Goal: Participate in discussion: Engage in conversation with other users on a specific topic

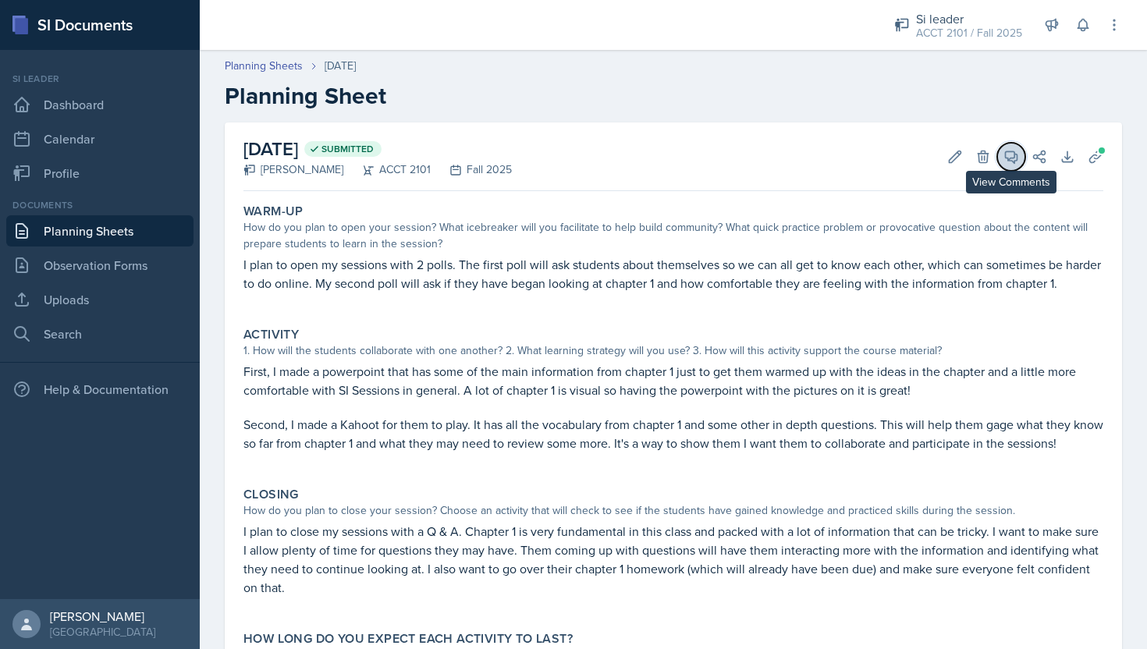
click at [1012, 155] on icon at bounding box center [1011, 157] width 16 height 16
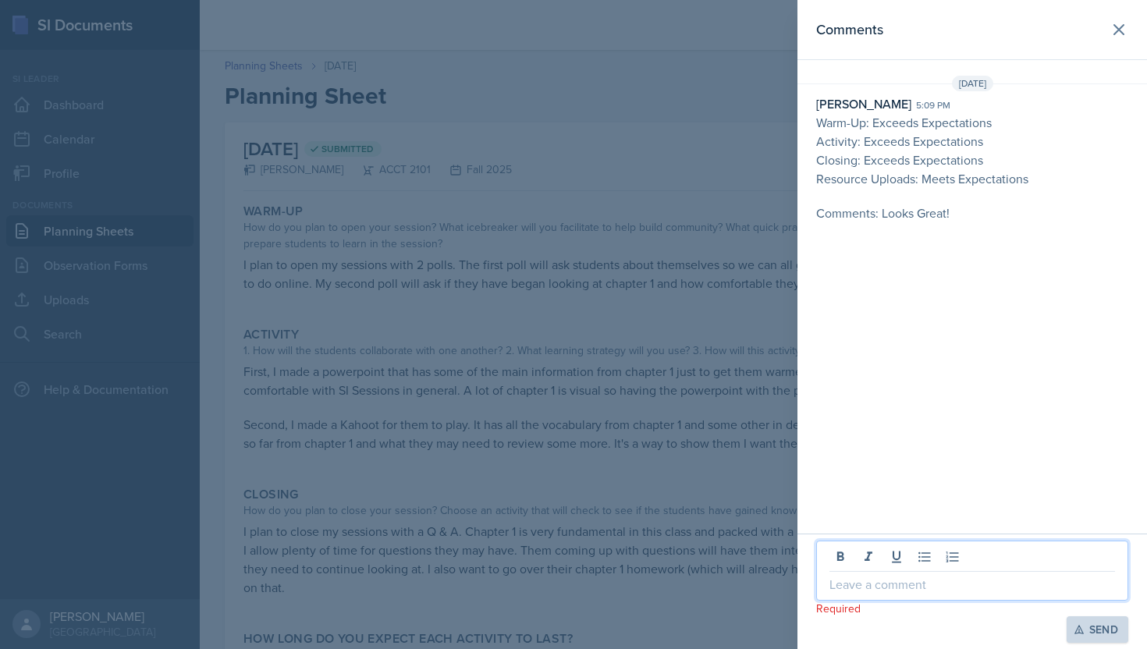
click at [868, 586] on p at bounding box center [972, 584] width 286 height 19
click at [1100, 634] on div "Send" at bounding box center [1097, 629] width 41 height 12
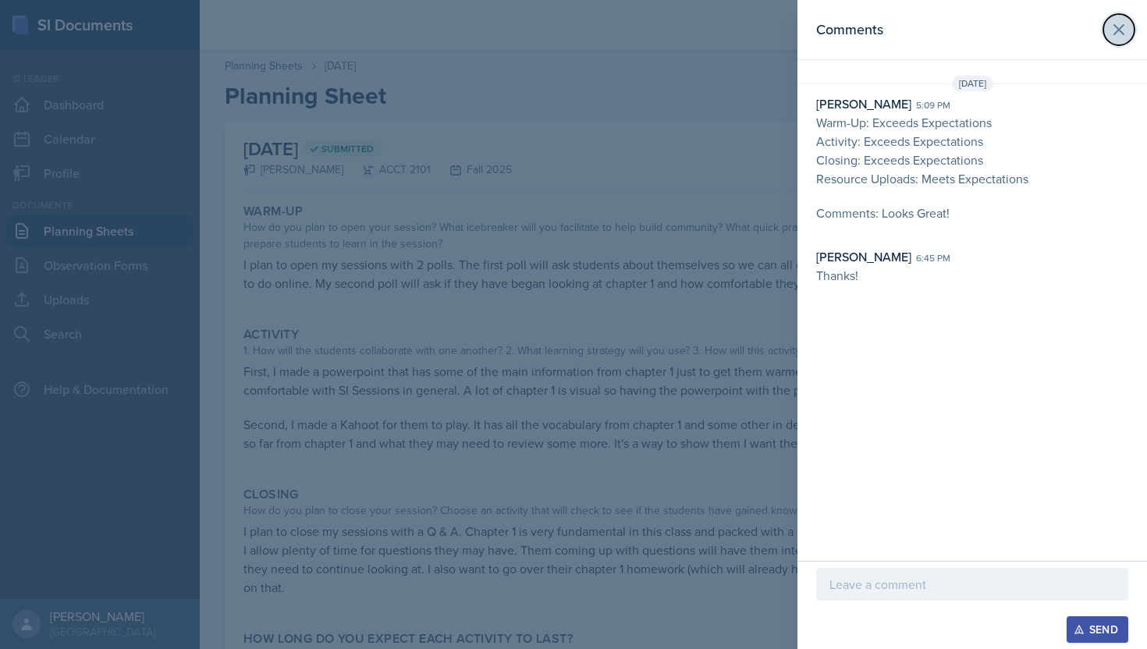
click at [1122, 21] on icon at bounding box center [1119, 29] width 19 height 19
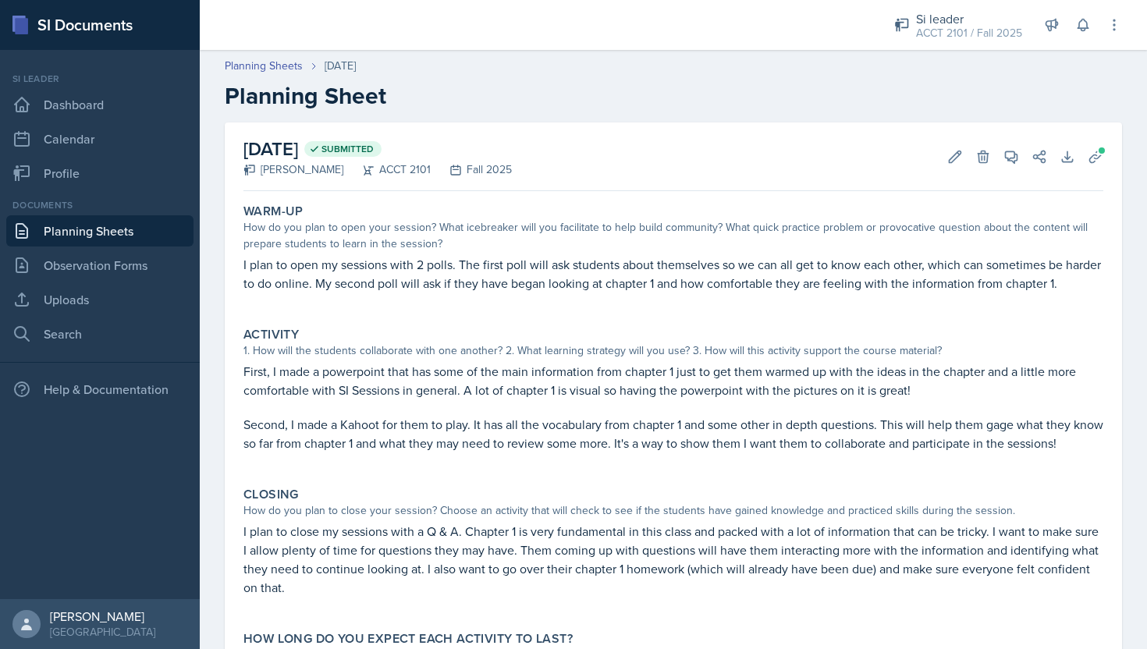
click at [123, 229] on link "Planning Sheets" at bounding box center [99, 230] width 187 height 31
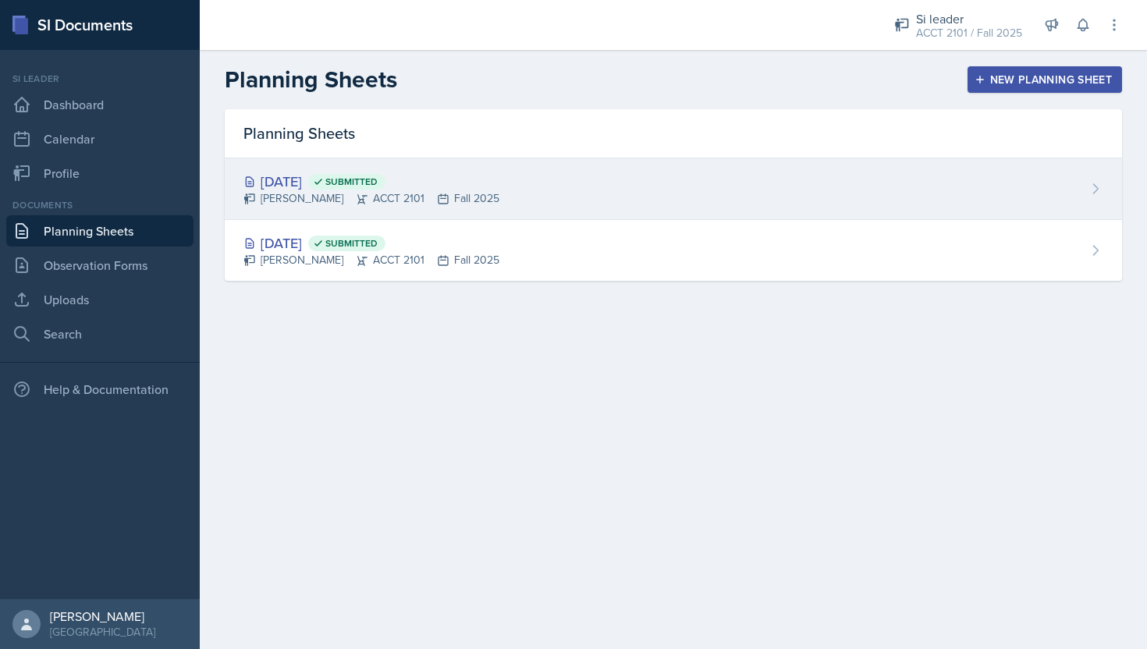
click at [324, 199] on div "[PERSON_NAME] ACCT 2101 Fall 2025" at bounding box center [371, 198] width 256 height 16
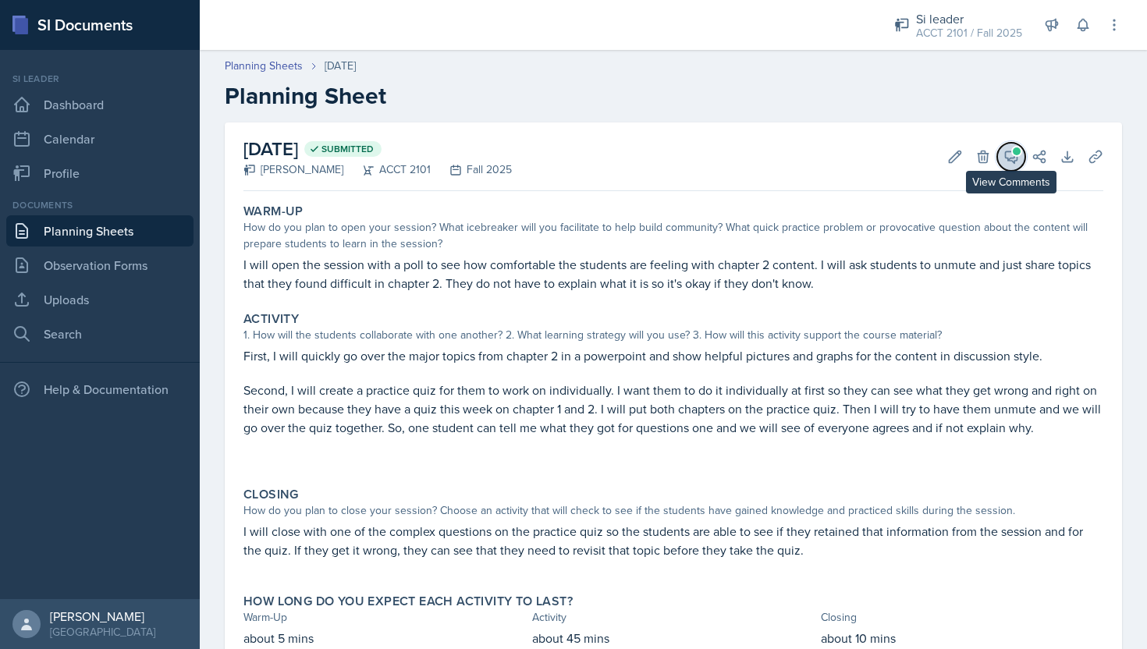
click at [1017, 144] on button "View Comments" at bounding box center [1011, 157] width 28 height 28
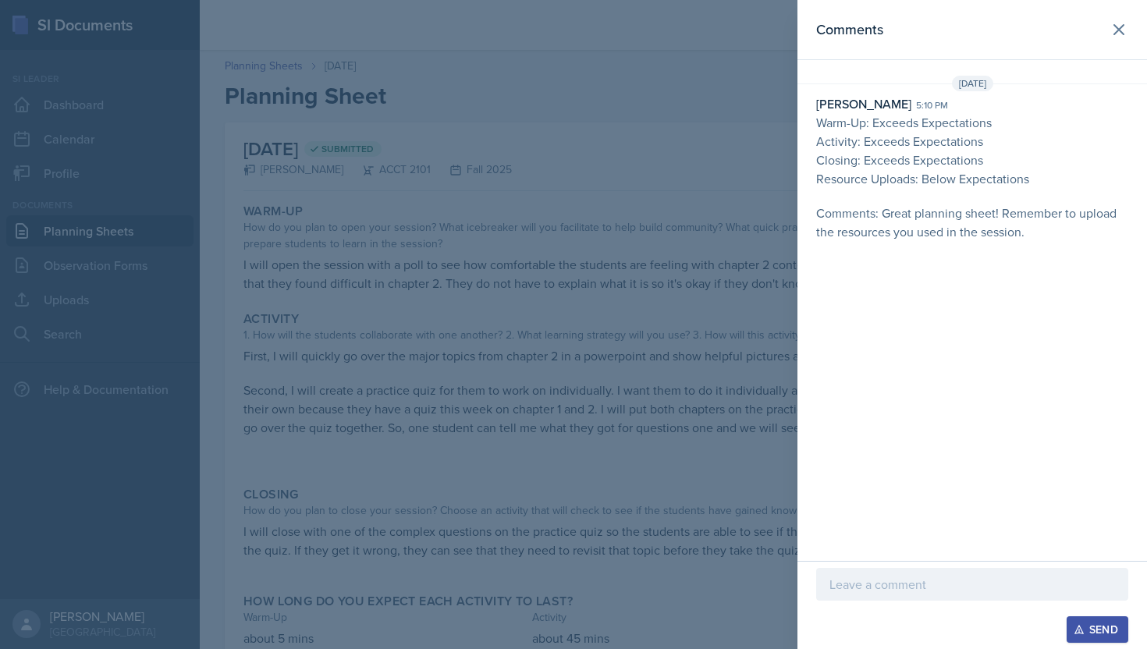
click at [923, 595] on div at bounding box center [972, 584] width 312 height 33
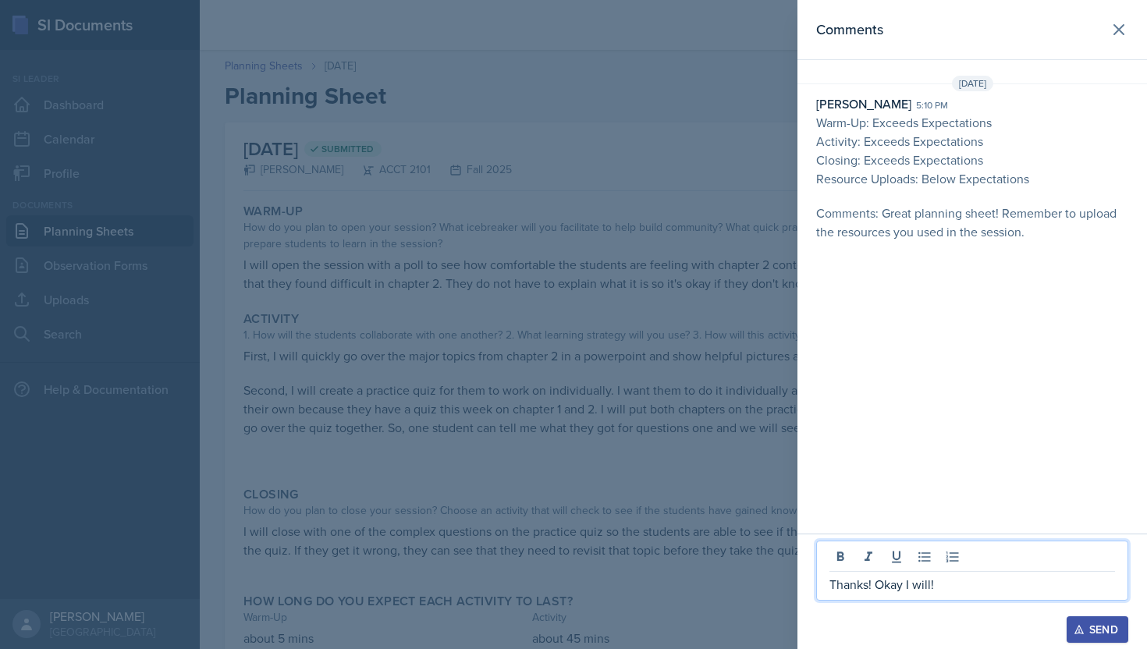
click at [1076, 634] on icon "button" at bounding box center [1079, 629] width 11 height 11
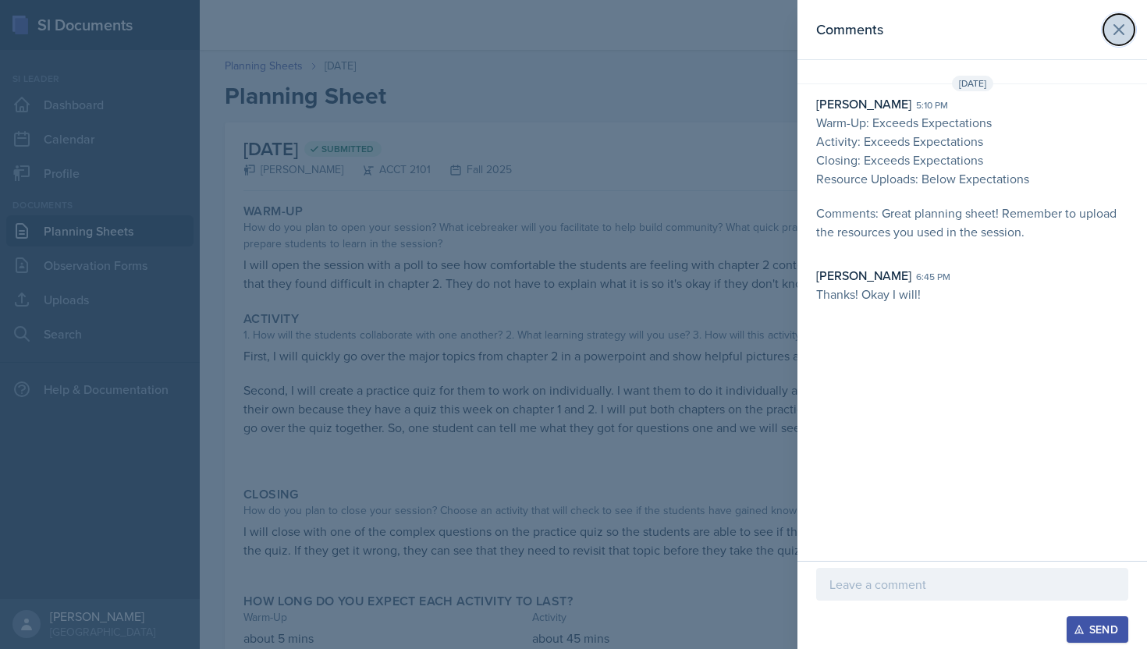
click at [1117, 37] on icon at bounding box center [1119, 29] width 19 height 19
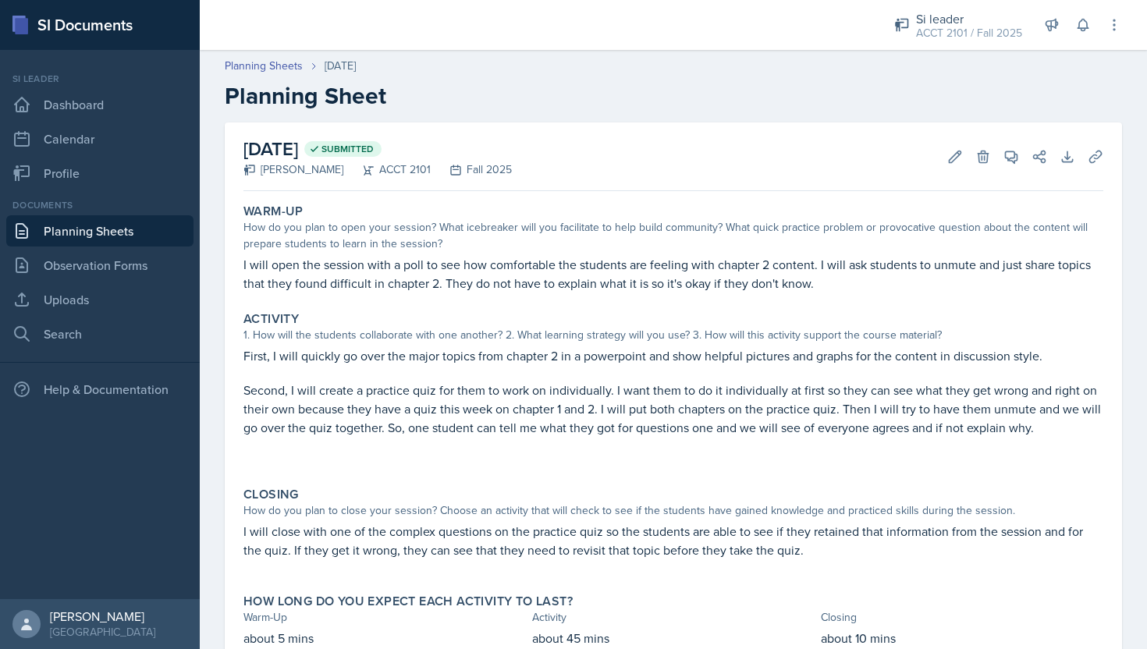
click at [89, 247] on div "Documents Planning Sheets Observation Forms Uploads Search" at bounding box center [99, 273] width 187 height 151
click at [104, 104] on link "Dashboard" at bounding box center [99, 104] width 187 height 31
